Goal: Task Accomplishment & Management: Use online tool/utility

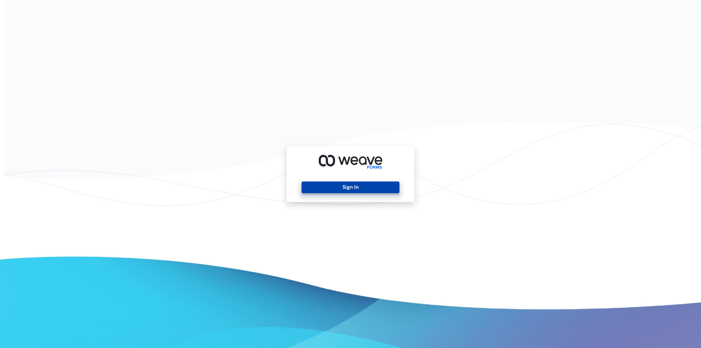
click at [314, 192] on button "Sign In" at bounding box center [349, 187] width 97 height 12
